Goal: Use online tool/utility: Utilize a website feature to perform a specific function

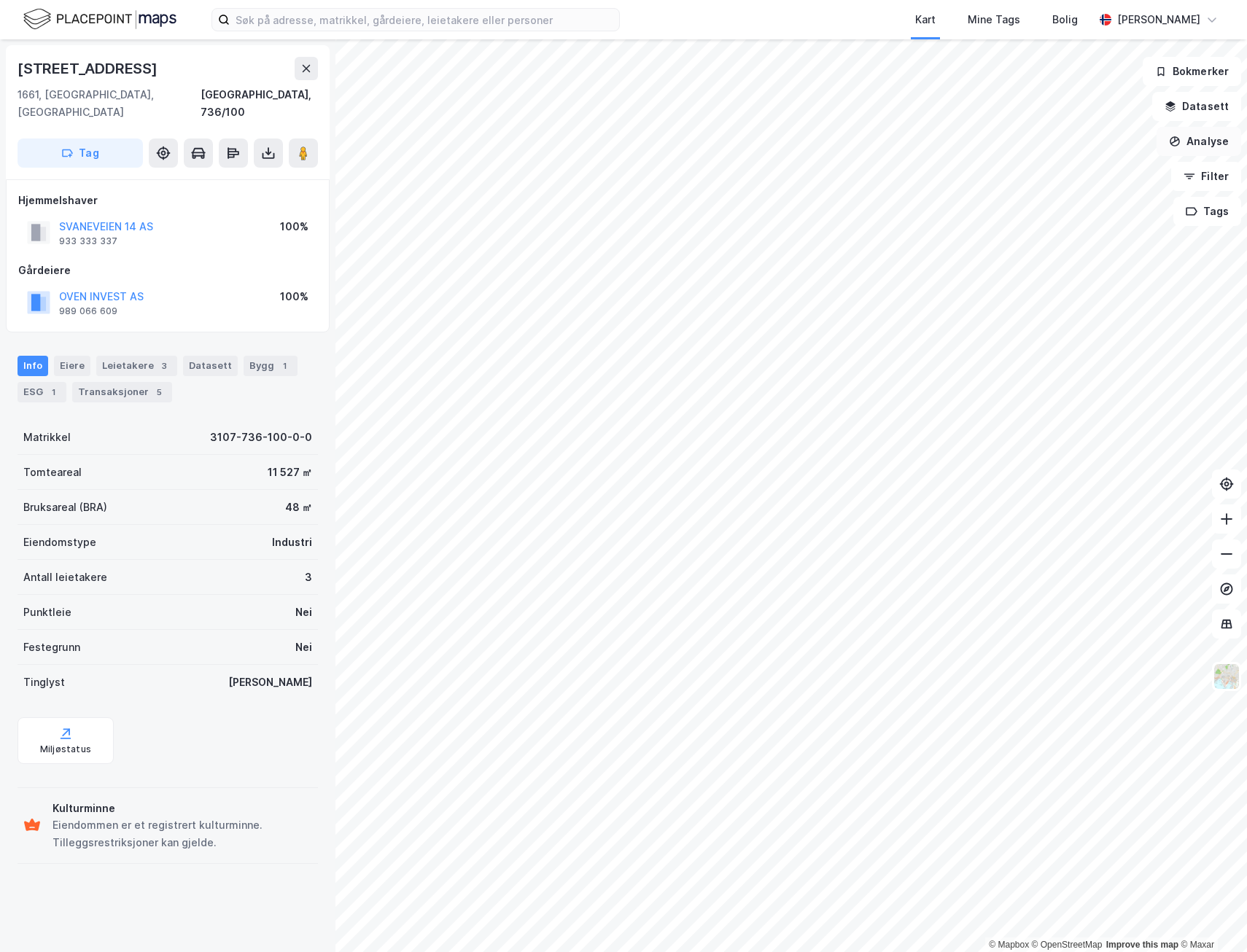
click at [1191, 148] on button "Analyse" at bounding box center [1199, 141] width 85 height 29
click at [1039, 167] on div "Tegn område" at bounding box center [1071, 172] width 127 height 13
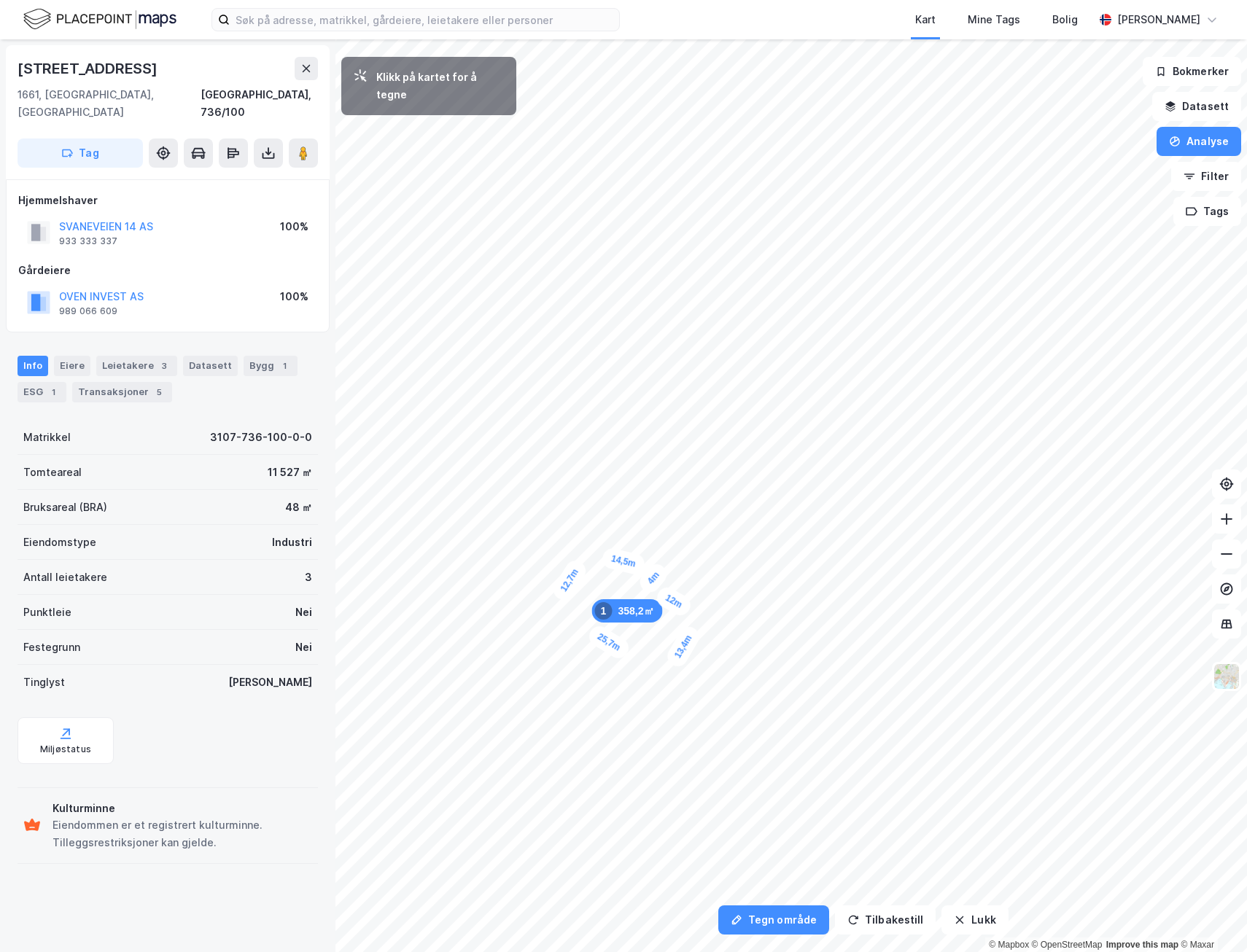
click at [660, 569] on div "4m" at bounding box center [653, 578] width 35 height 36
click at [640, 556] on div "4,6m" at bounding box center [650, 562] width 42 height 38
click at [621, 571] on div "4,5m" at bounding box center [629, 563] width 42 height 39
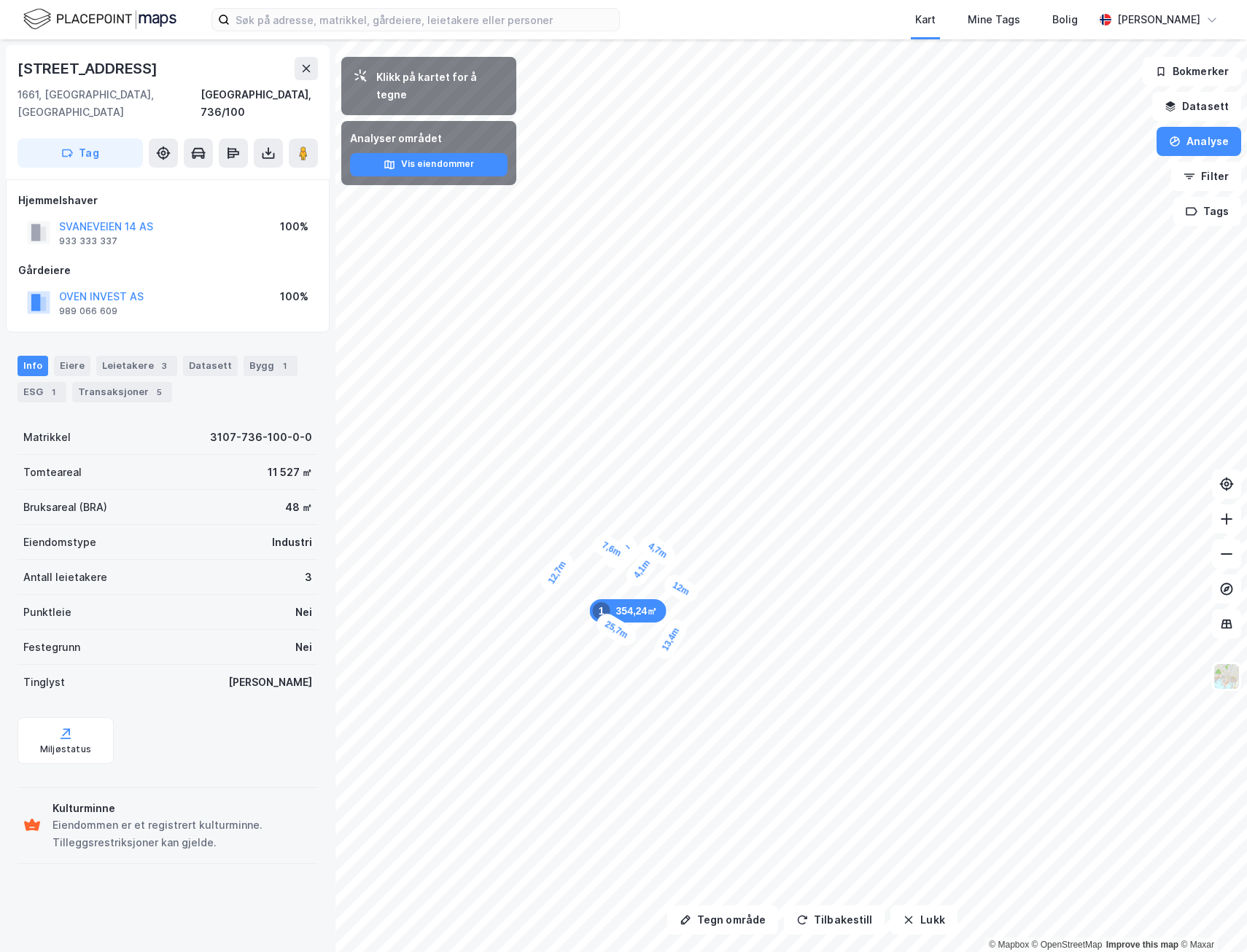
click at [621, 39] on div "354,24㎡ 1 12,7m 25,7m 13,4m 12m 4,1m 4,7m 4,6m 7,6m" at bounding box center [624, 39] width 1247 height 0
click at [699, 664] on div "354,24㎡ 1" at bounding box center [689, 666] width 77 height 23
click at [920, 925] on button "Lukk" at bounding box center [923, 919] width 66 height 29
